Goal: Navigation & Orientation: Find specific page/section

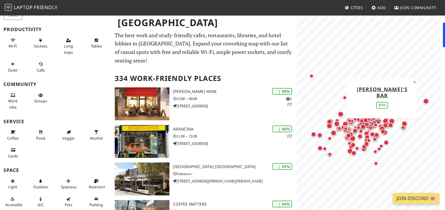
click at [379, 125] on div "Map marker" at bounding box center [382, 129] width 8 height 8
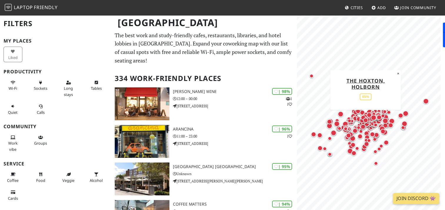
click at [366, 117] on div "Map marker" at bounding box center [365, 121] width 8 height 8
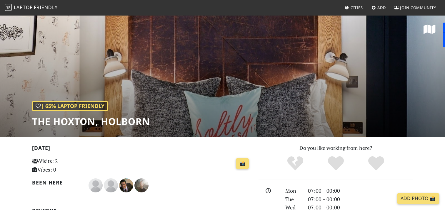
click at [5, 10] on img at bounding box center [8, 7] width 7 height 7
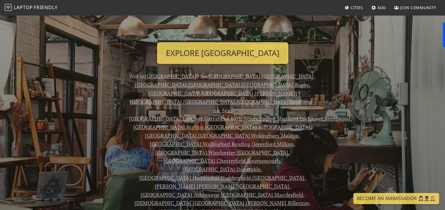
scroll to position [88, 0]
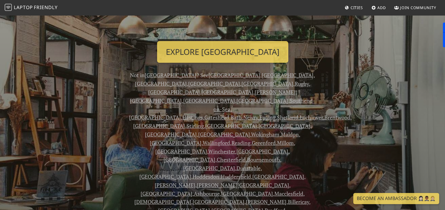
click at [254, 89] on link "Preston" at bounding box center [274, 92] width 41 height 7
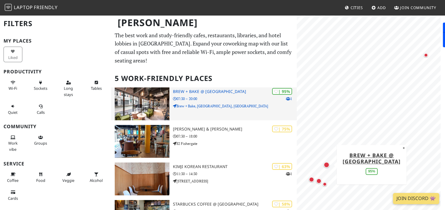
click at [202, 89] on h3 "Brew + Bake @ [GEOGRAPHIC_DATA]" at bounding box center [234, 91] width 123 height 5
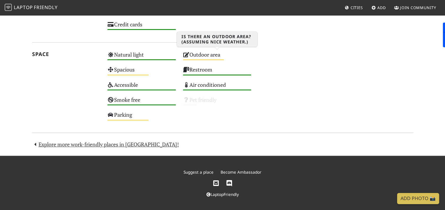
scroll to position [344, 0]
